Goal: Check status

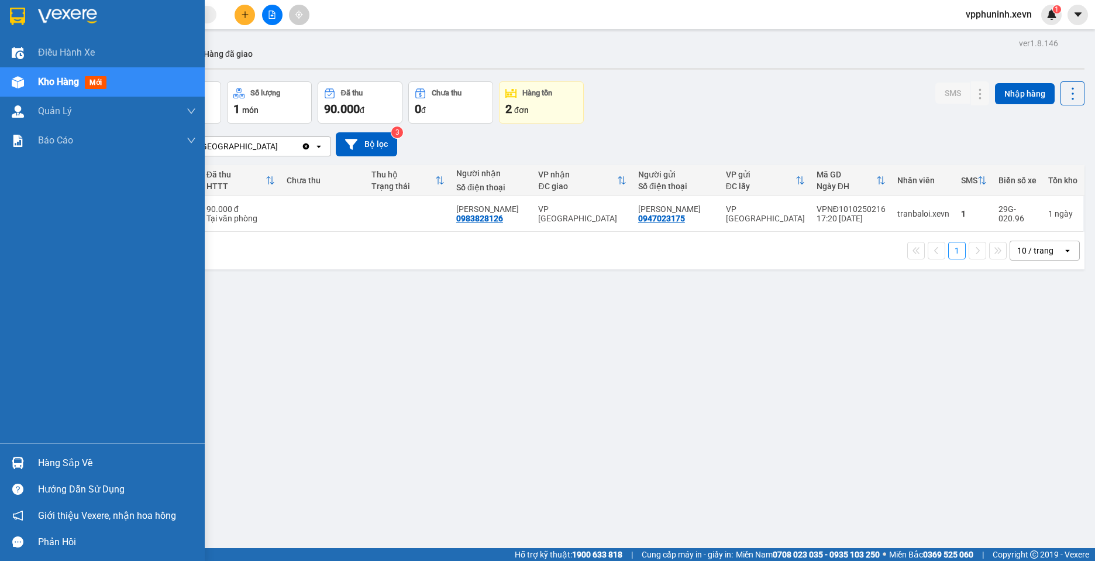
click at [22, 463] on img at bounding box center [18, 462] width 12 height 12
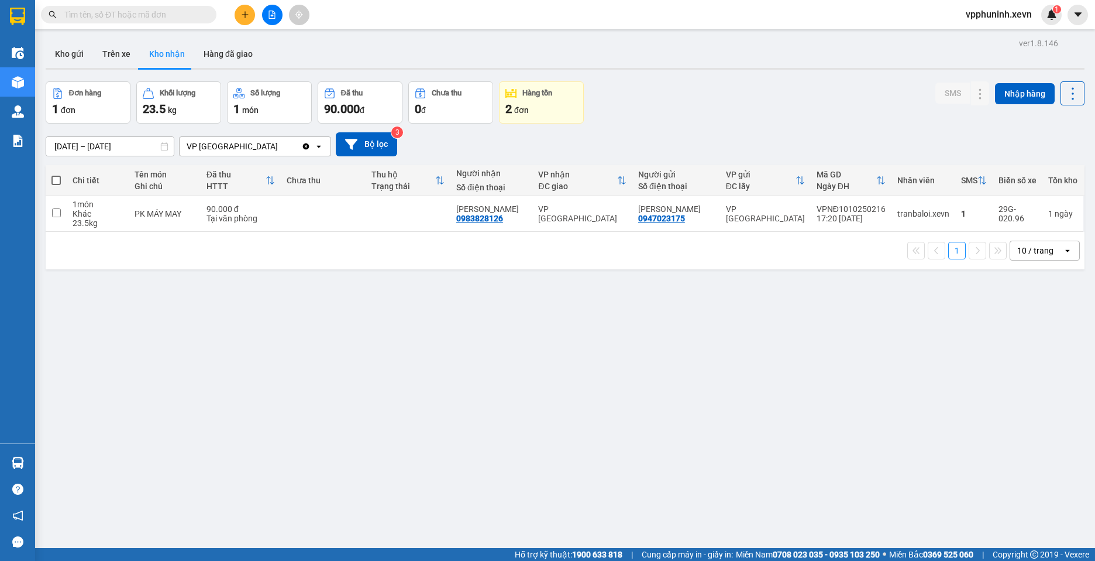
click at [778, 390] on section "Kết quả tìm kiếm ( 0 ) Bộ lọc No Data vpphuninh.xevn 1 Điều hành xe Kho hàng mớ…" at bounding box center [547, 280] width 1095 height 561
click at [71, 52] on button "Kho gửi" at bounding box center [69, 54] width 47 height 28
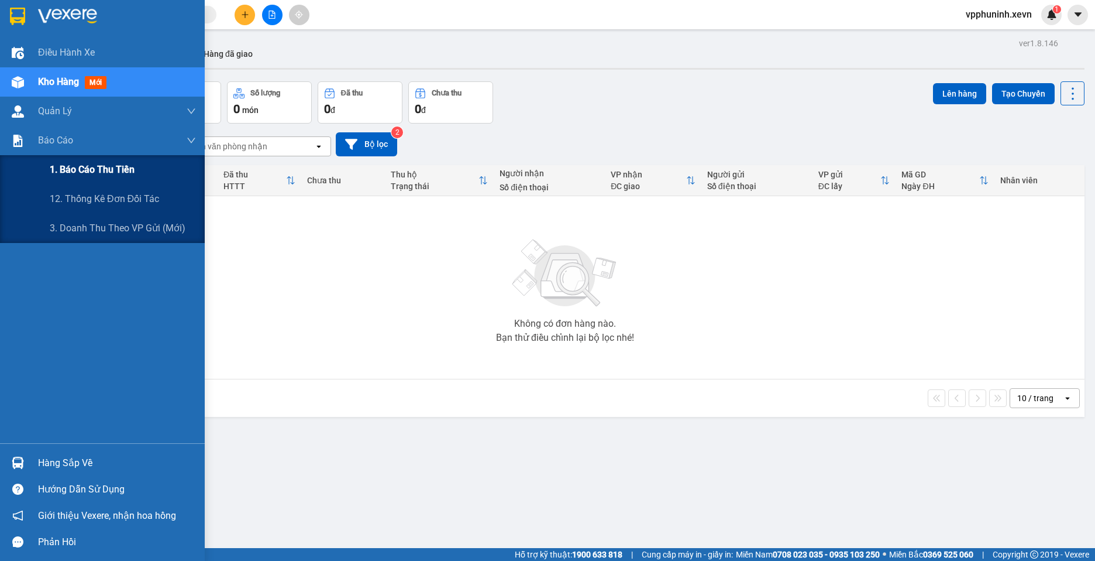
click at [100, 171] on span "1. Báo cáo thu tiền" at bounding box center [92, 169] width 85 height 15
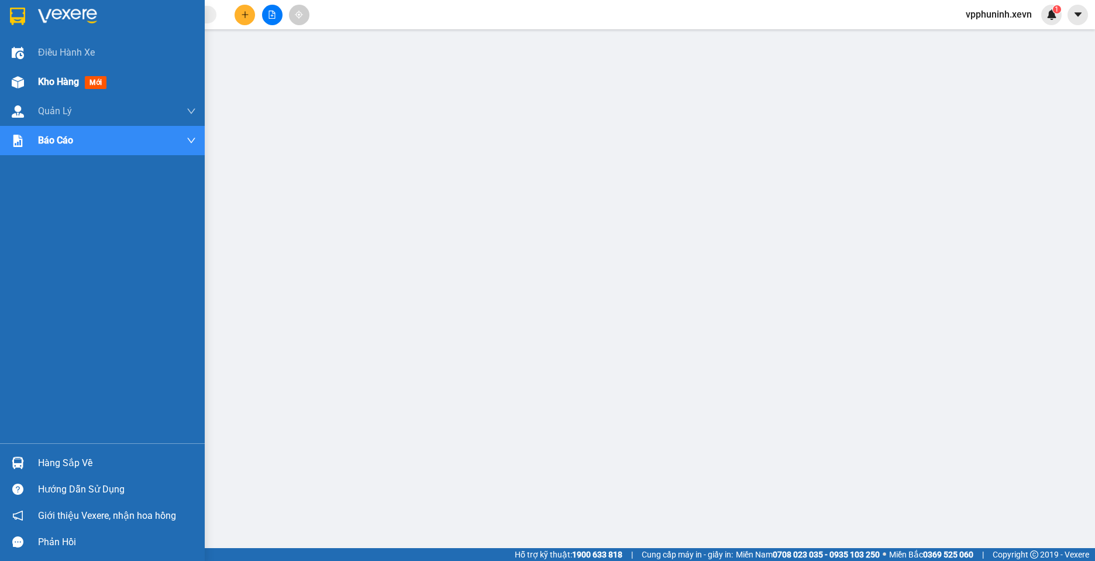
click at [11, 83] on div at bounding box center [18, 82] width 20 height 20
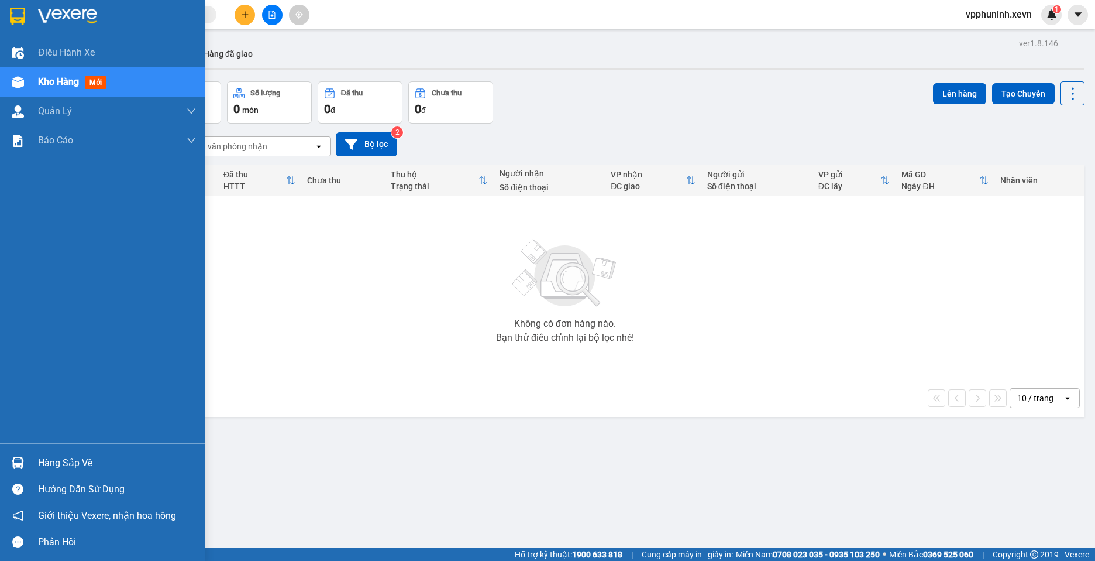
click at [4, 456] on div "Hàng sắp về" at bounding box center [102, 462] width 205 height 26
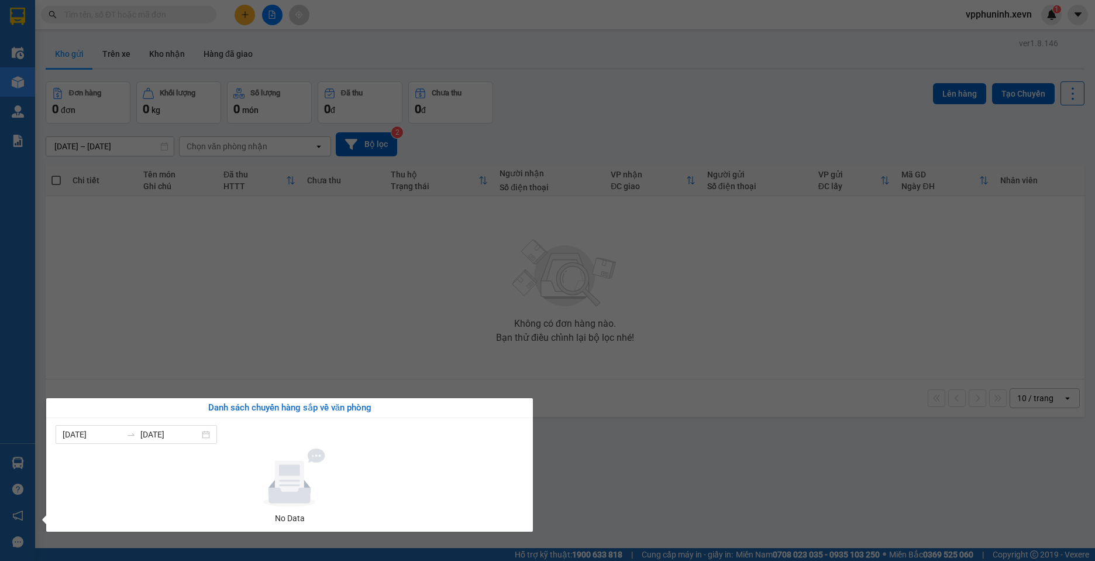
click at [764, 479] on section "Kết quả tìm kiếm ( 0 ) Bộ lọc No Data vpphuninh.xevn 1 Điều hành xe Kho hàng mớ…" at bounding box center [547, 280] width 1095 height 561
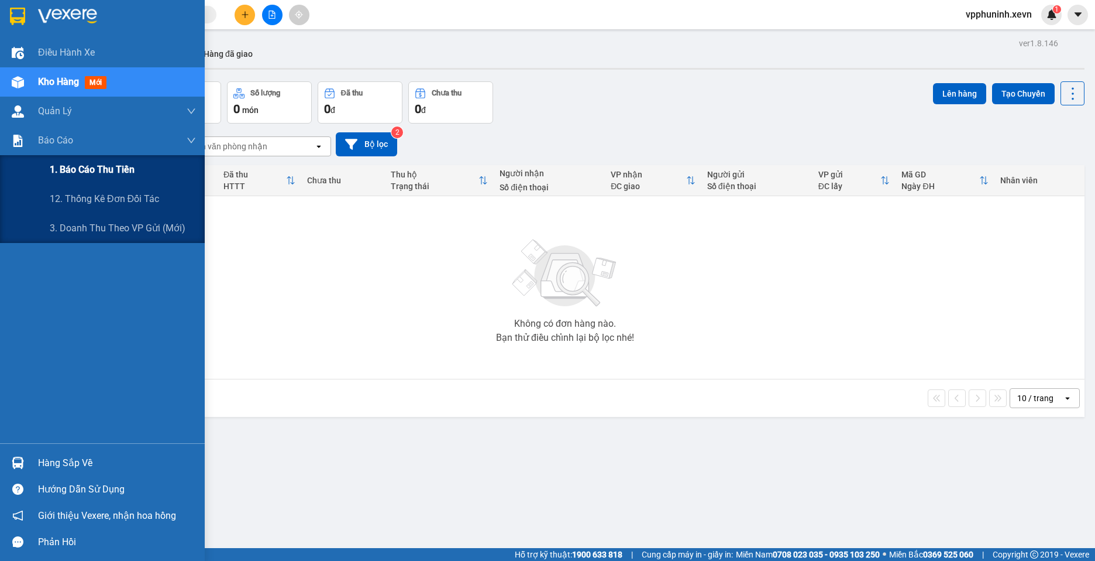
click at [117, 174] on span "1. Báo cáo thu tiền" at bounding box center [92, 169] width 85 height 15
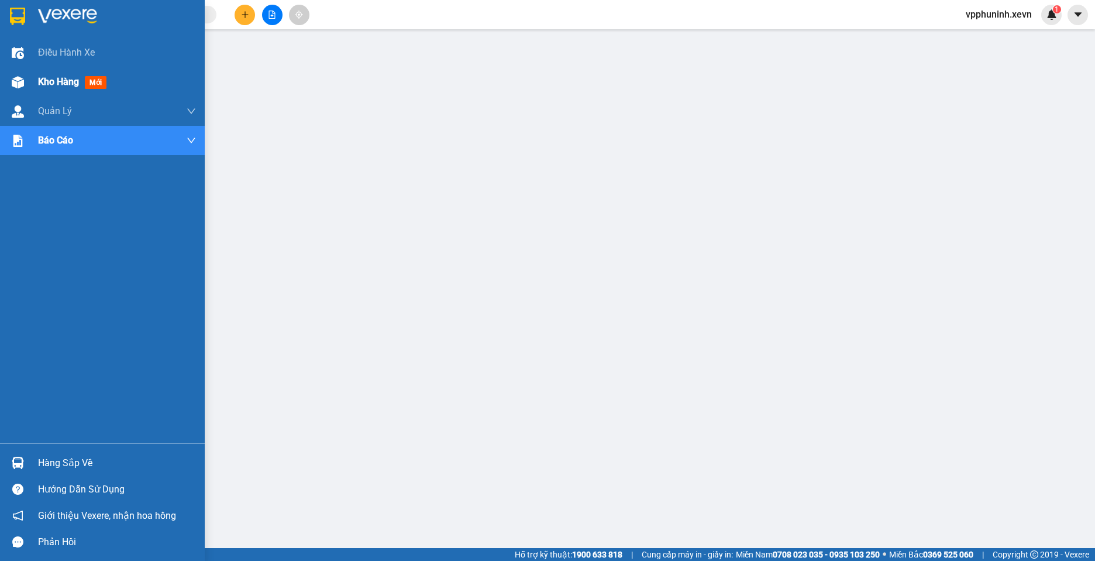
click at [18, 80] on img at bounding box center [18, 82] width 12 height 12
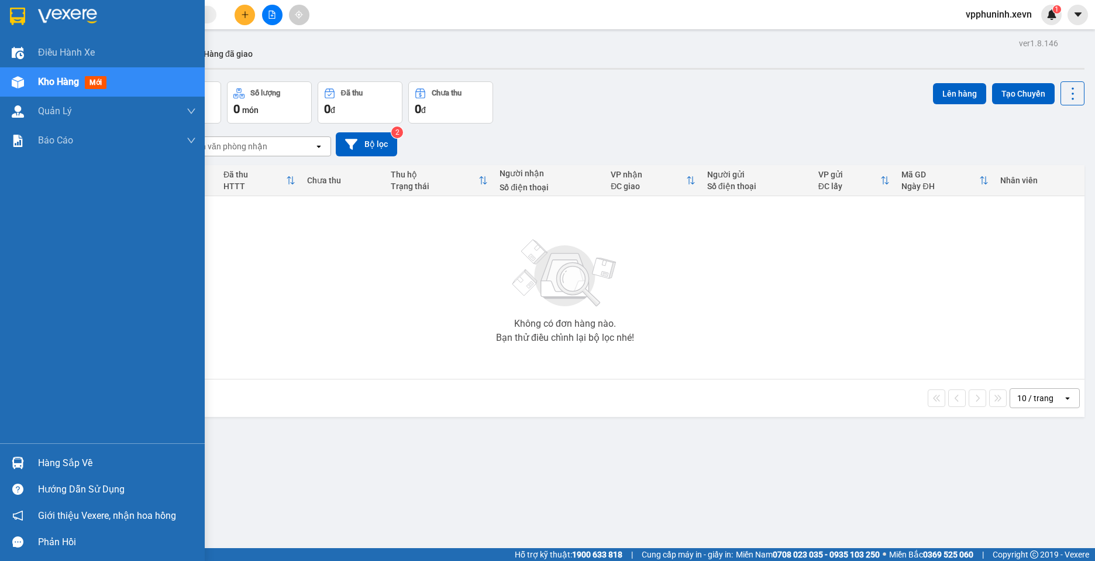
click at [33, 473] on div "Hàng sắp về" at bounding box center [102, 462] width 205 height 26
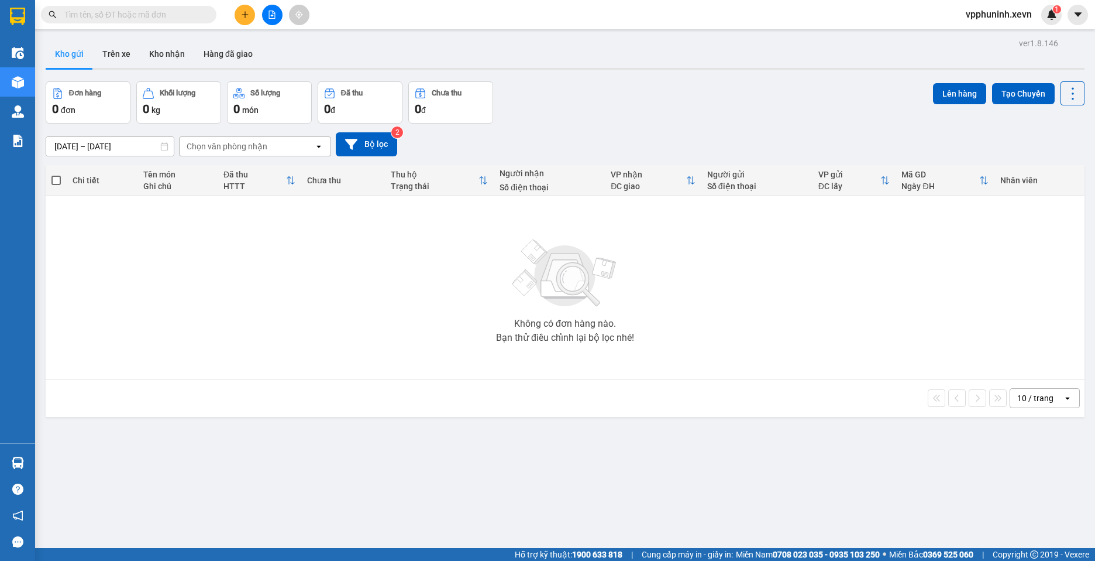
click at [776, 458] on section "Kết quả tìm kiếm ( 0 ) Bộ lọc No Data vpphuninh.xevn 1 Điều hành xe Kho hàng mớ…" at bounding box center [547, 280] width 1095 height 561
click at [169, 49] on button "Kho nhận" at bounding box center [167, 54] width 54 height 28
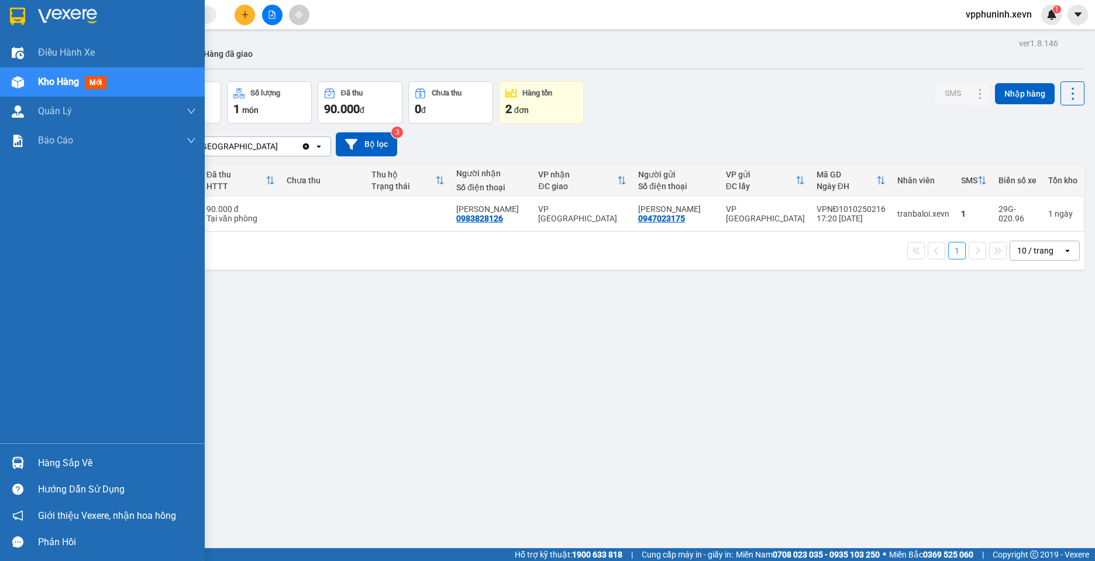
drag, startPoint x: 43, startPoint y: 468, endPoint x: 79, endPoint y: 468, distance: 36.3
click at [43, 468] on div "Hàng sắp về" at bounding box center [117, 463] width 158 height 18
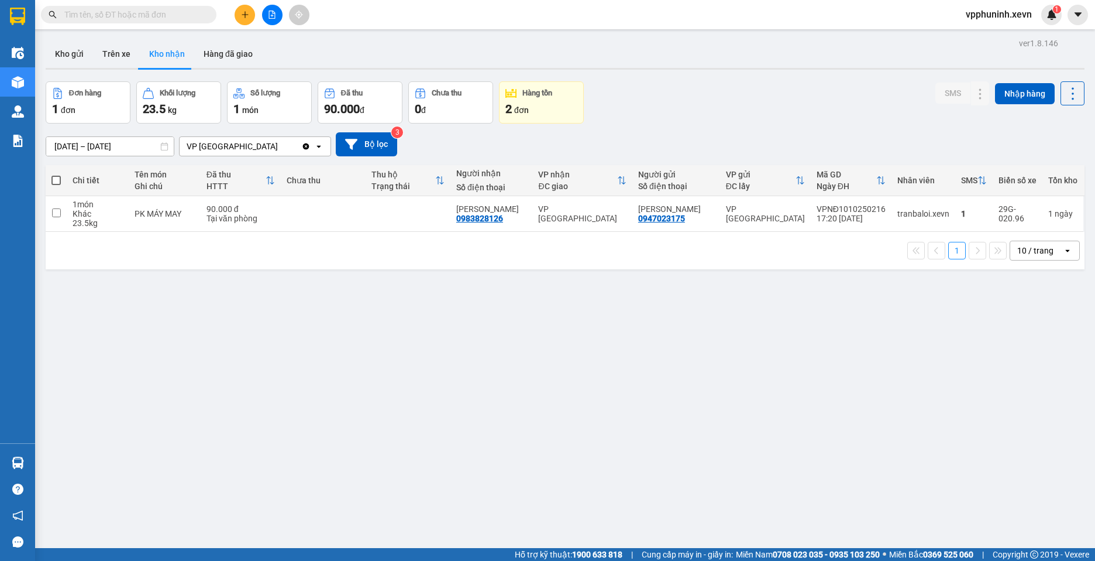
click at [808, 422] on section "Kết quả tìm kiếm ( 0 ) Bộ lọc No Data vpphuninh.xevn 1 Điều hành xe Kho hàng mớ…" at bounding box center [547, 280] width 1095 height 561
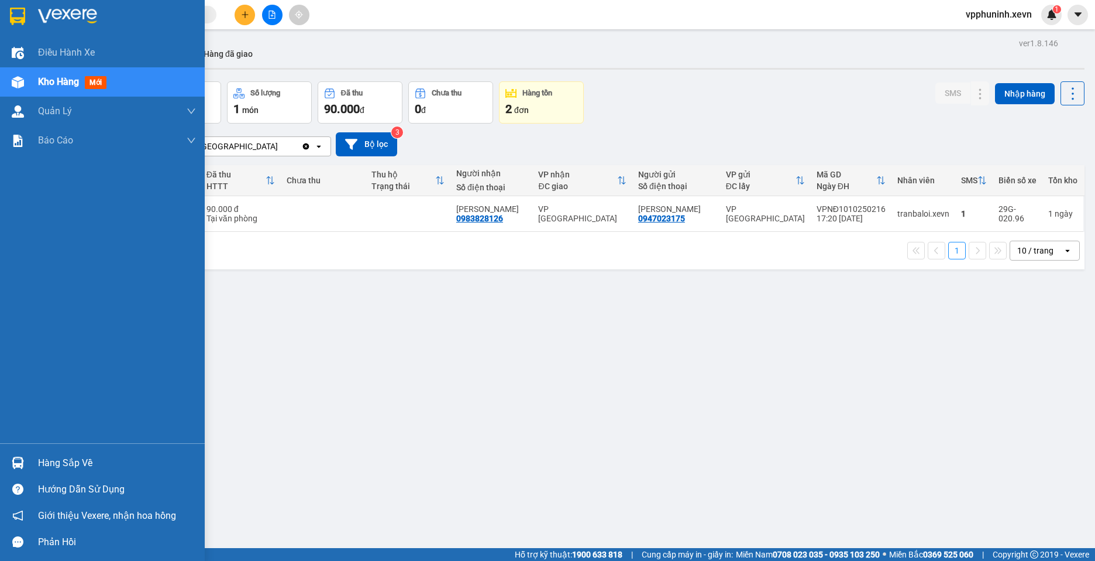
click at [61, 459] on div "Hàng sắp về" at bounding box center [117, 463] width 158 height 18
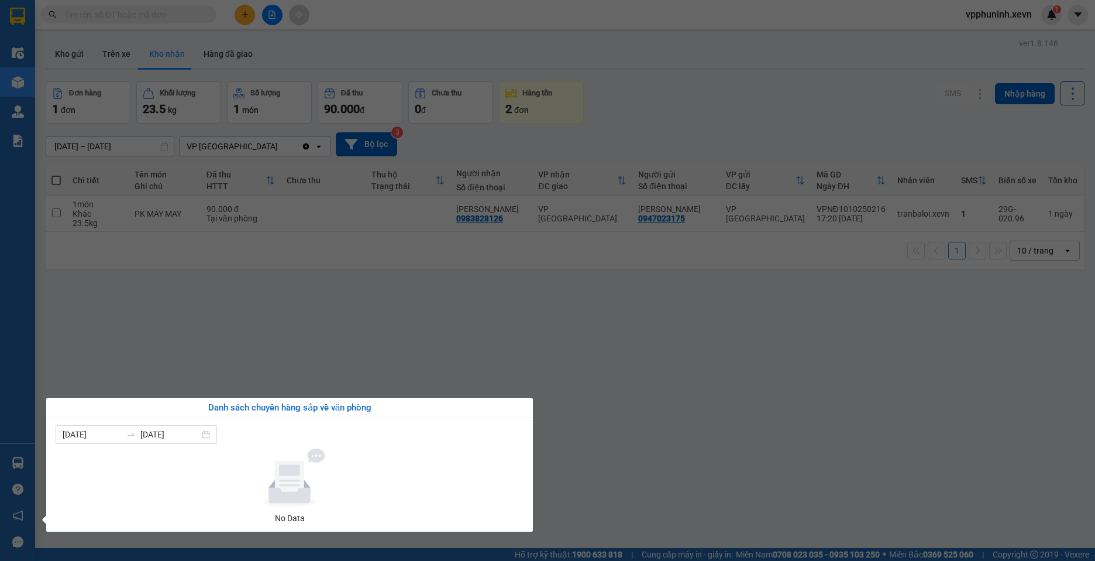
click at [754, 398] on section "Kết quả tìm kiếm ( 0 ) Bộ lọc No Data vpphuninh.xevn 1 Điều hành xe Kho hàng mớ…" at bounding box center [547, 280] width 1095 height 561
